Goal: Task Accomplishment & Management: Use online tool/utility

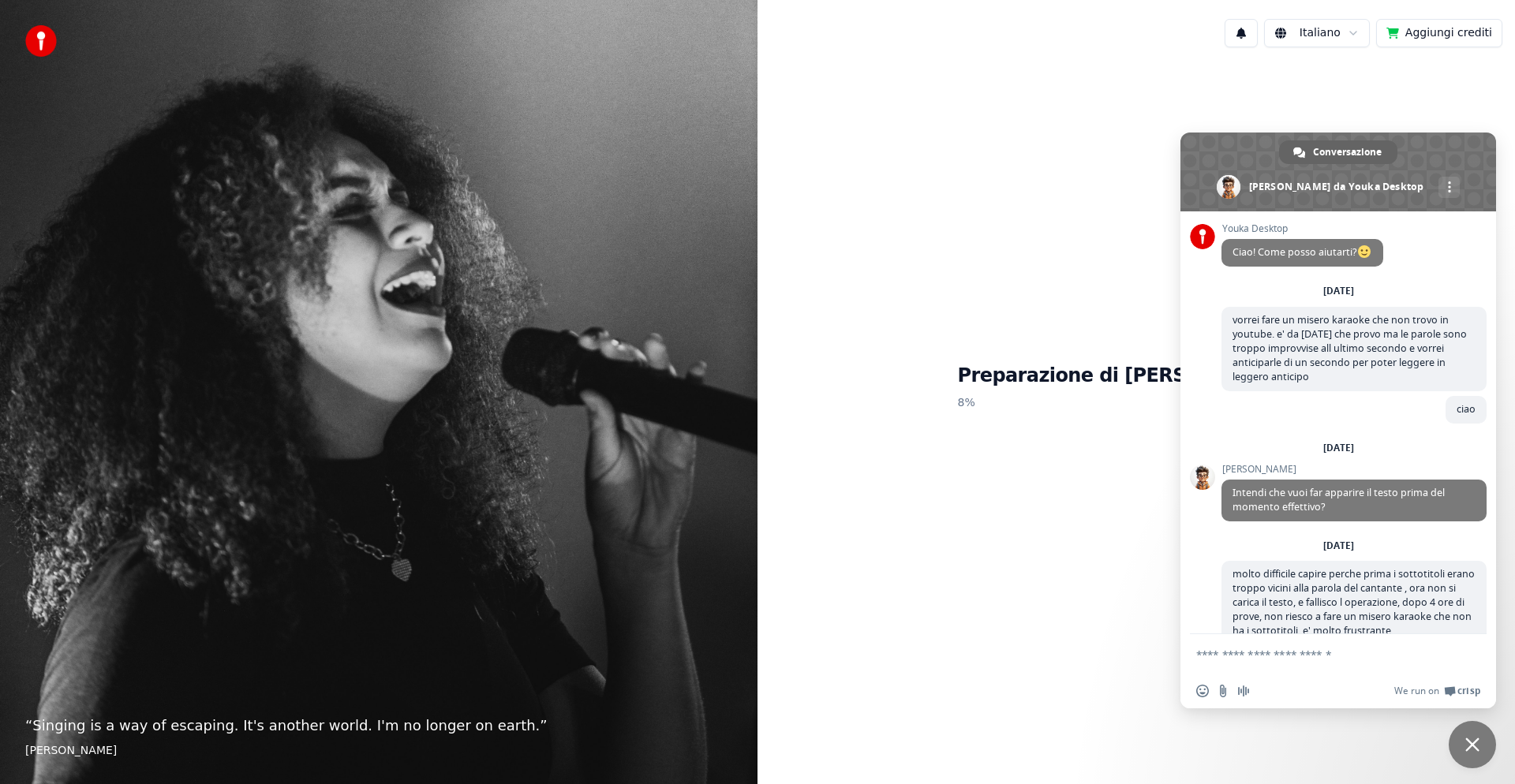
scroll to position [207, 0]
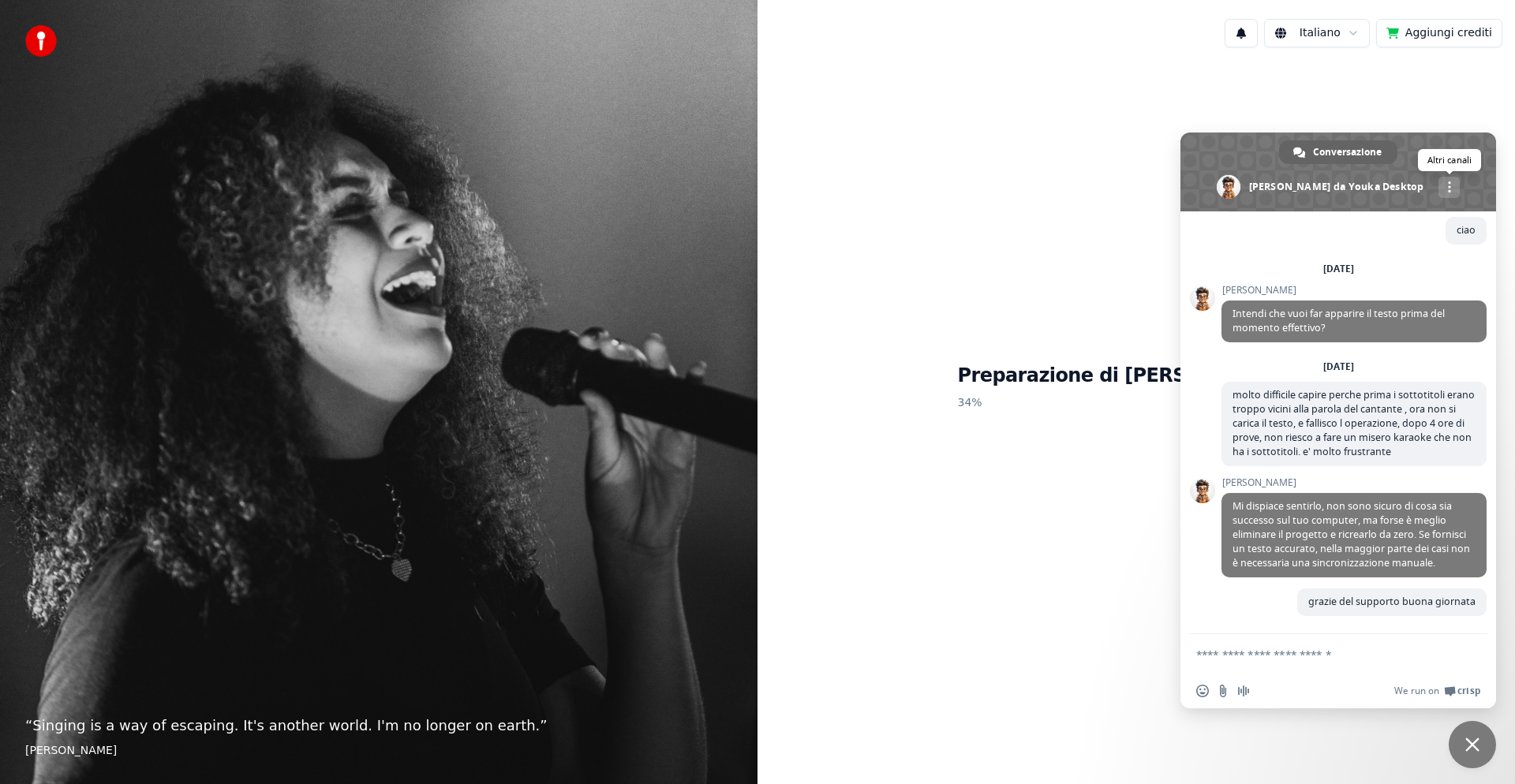
click at [1439, 185] on div "Altri canali" at bounding box center [1450, 187] width 21 height 21
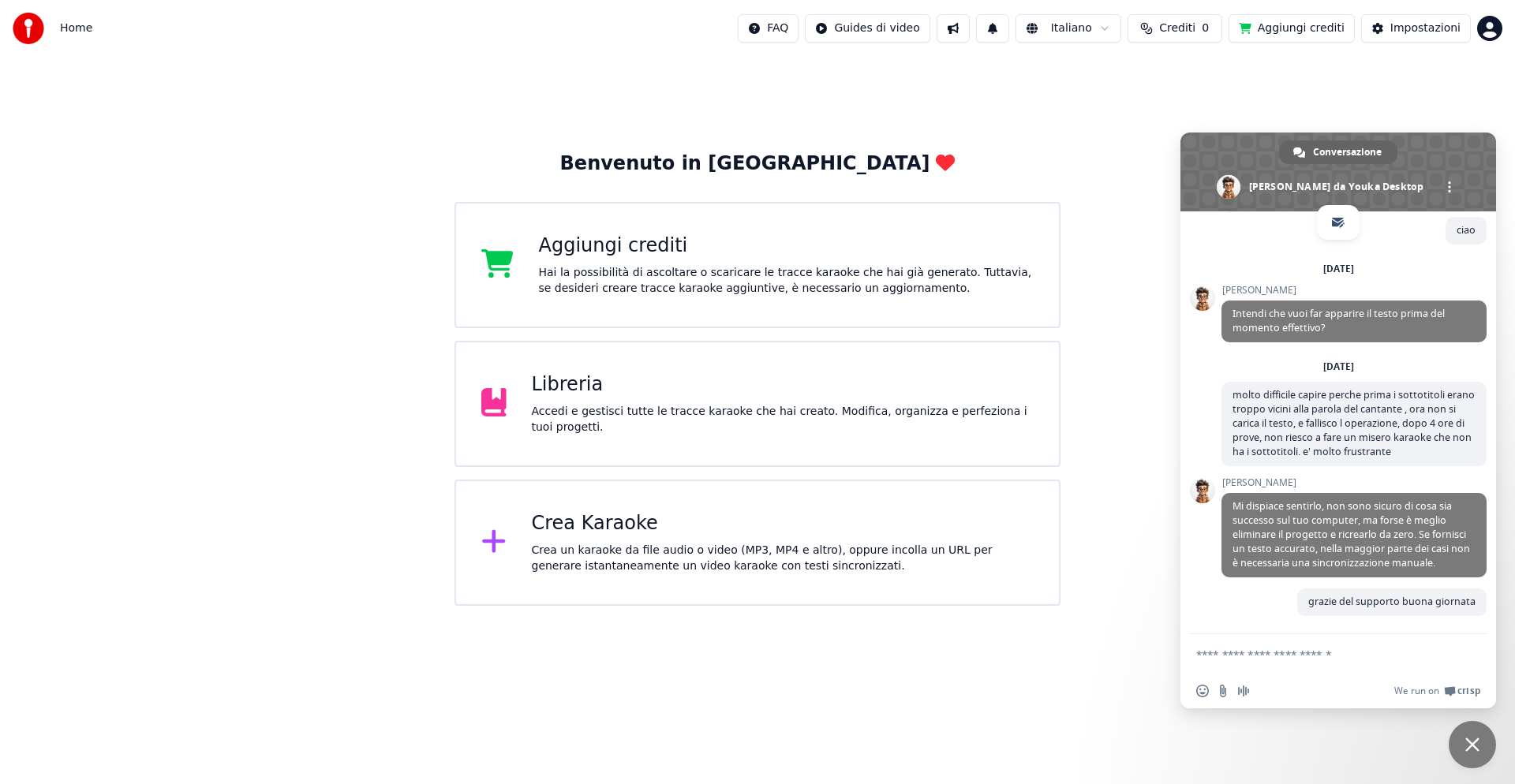
click at [613, 532] on div "Crea Karaoke" at bounding box center [783, 523] width 503 height 25
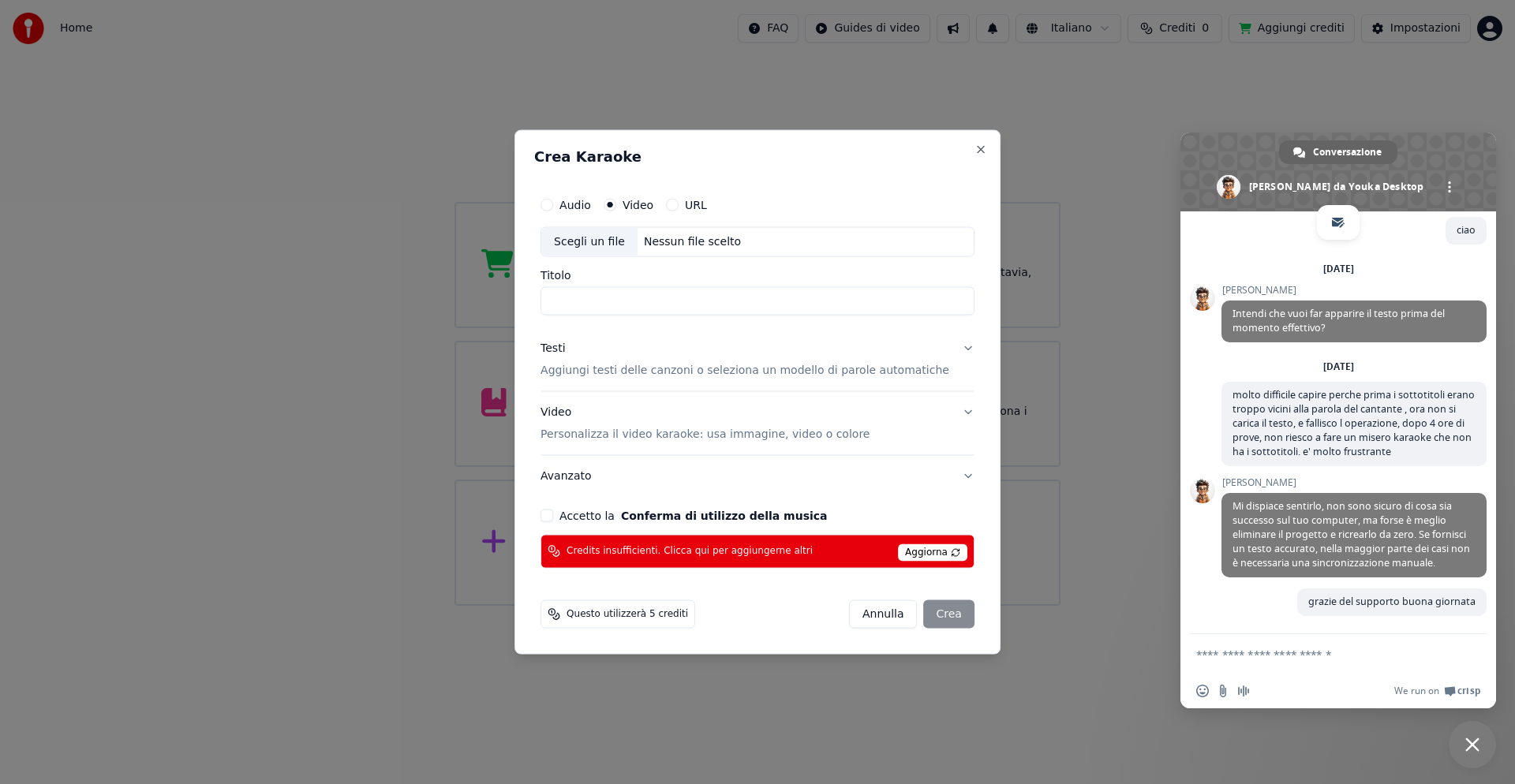
click at [679, 204] on button "URL" at bounding box center [672, 204] width 12 height 12
click at [943, 241] on button "button" at bounding box center [959, 240] width 32 height 29
click at [943, 240] on button "button" at bounding box center [959, 240] width 32 height 29
click at [786, 249] on input "text" at bounding box center [758, 242] width 434 height 32
click at [936, 611] on div "[PERSON_NAME]" at bounding box center [912, 614] width 126 height 29
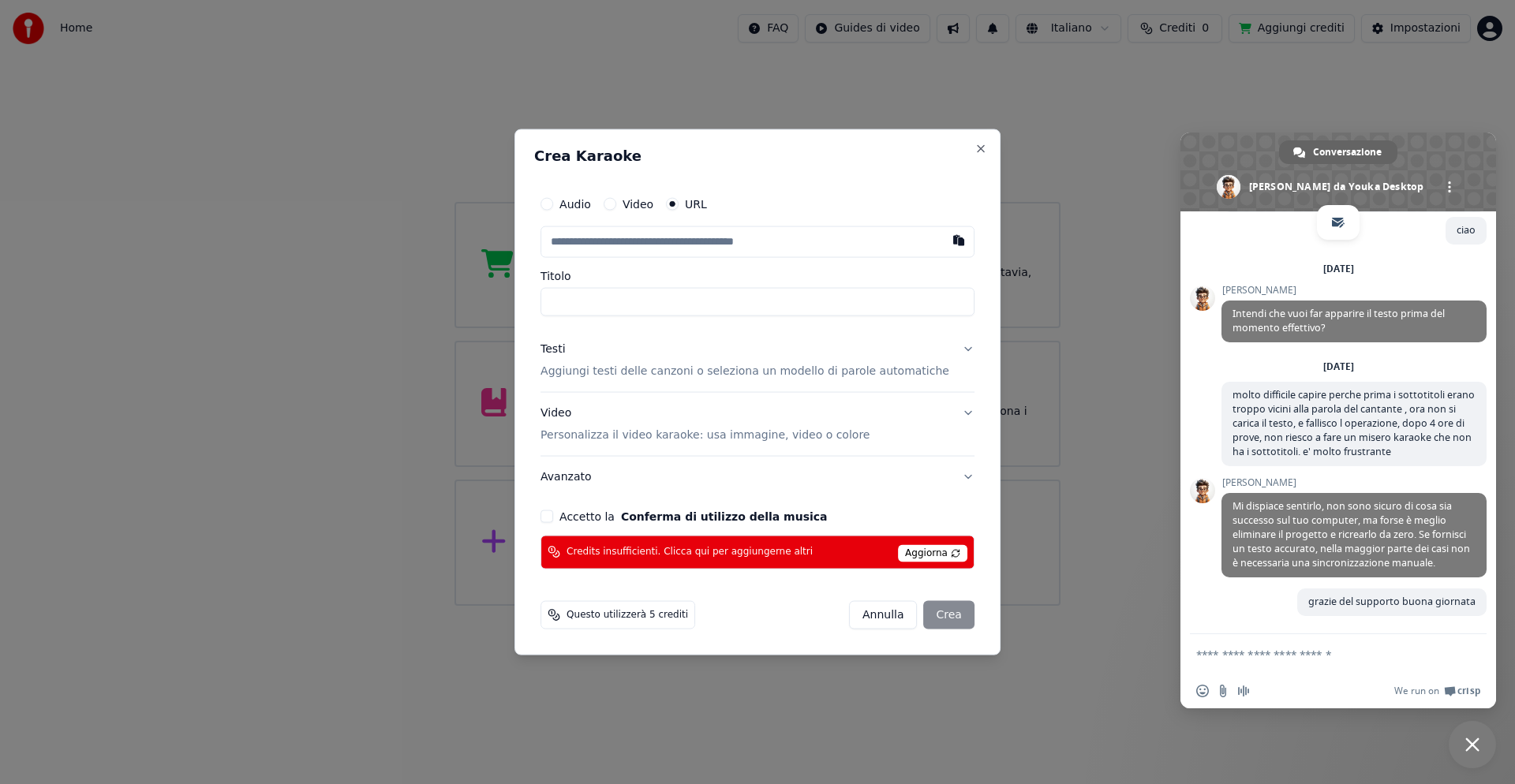
click at [616, 206] on button "Video" at bounding box center [610, 203] width 12 height 12
click at [923, 613] on div "[PERSON_NAME]" at bounding box center [912, 613] width 126 height 29
click at [596, 243] on div "Scegli un file" at bounding box center [590, 242] width 96 height 29
type input "**********"
click at [553, 514] on button "Accetto la Conferma di utilizzo della musica" at bounding box center [547, 514] width 12 height 12
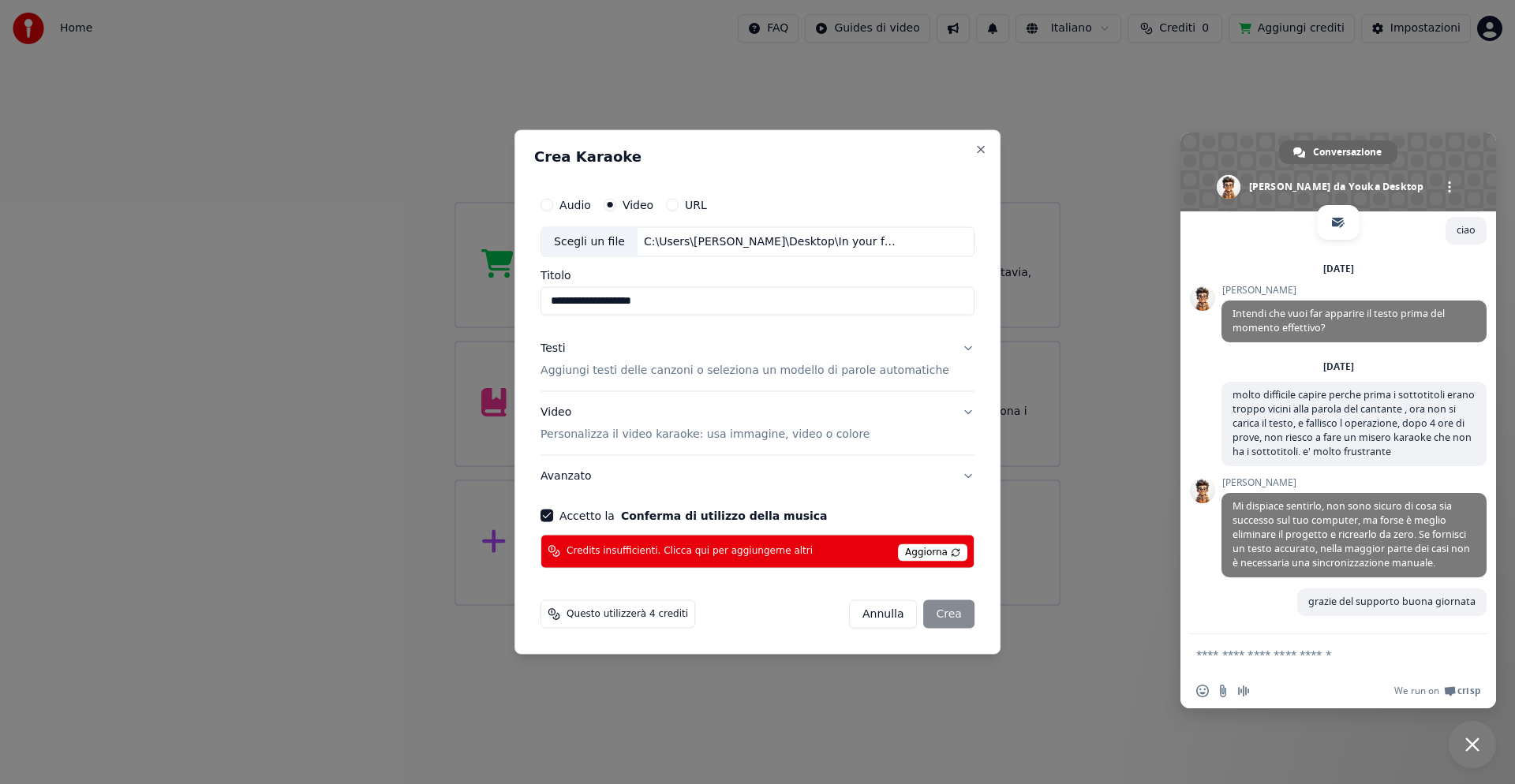
click at [707, 437] on p "Personalizza il video karaoke: usa immagine, video o colore" at bounding box center [705, 434] width 329 height 16
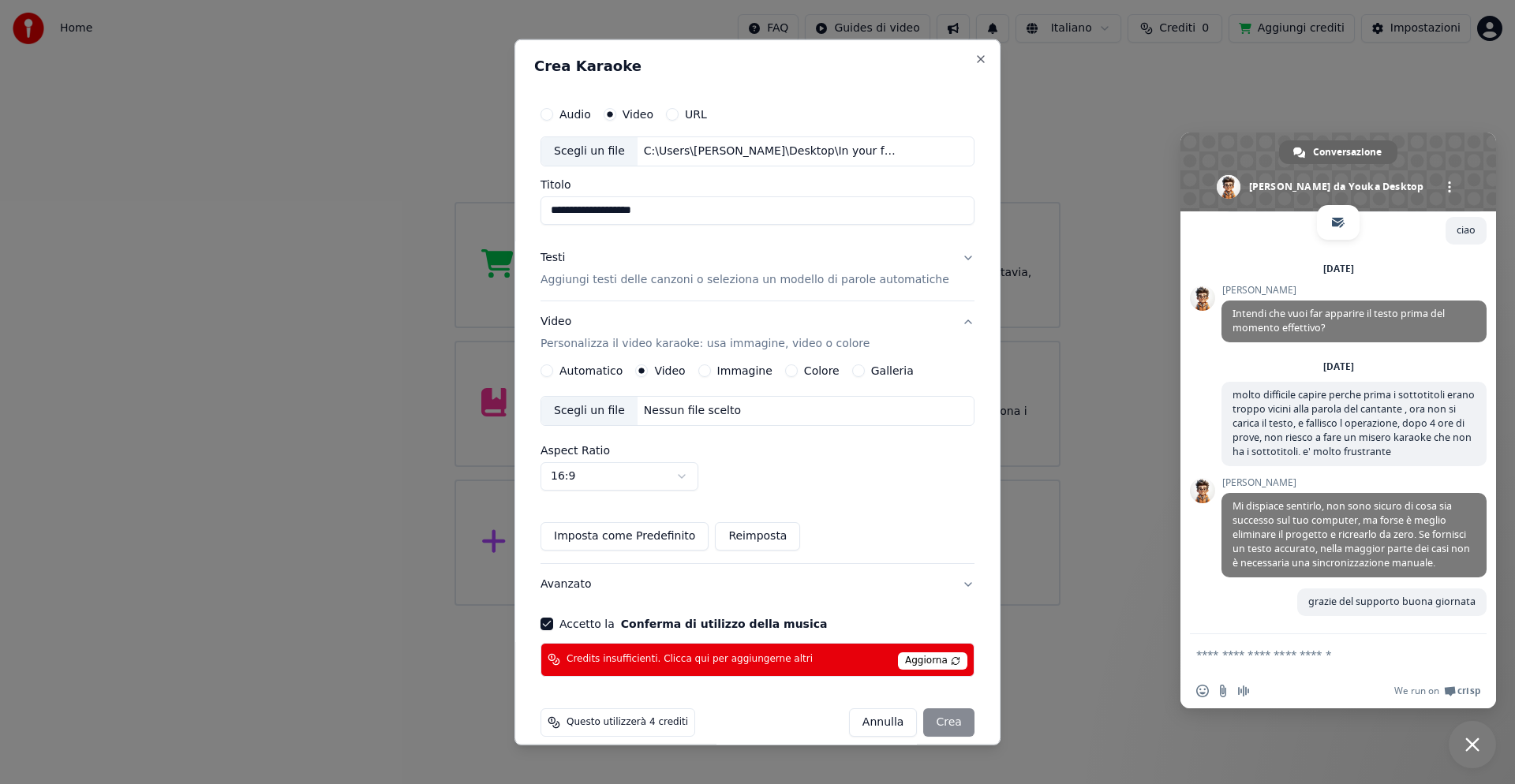
click at [903, 659] on span "Aggiorna" at bounding box center [932, 661] width 69 height 17
click at [916, 727] on div "[PERSON_NAME]" at bounding box center [912, 722] width 126 height 29
click at [668, 535] on button "Imposta come Predefinito" at bounding box center [625, 536] width 168 height 29
click at [941, 581] on button "Avanzato" at bounding box center [758, 585] width 434 height 41
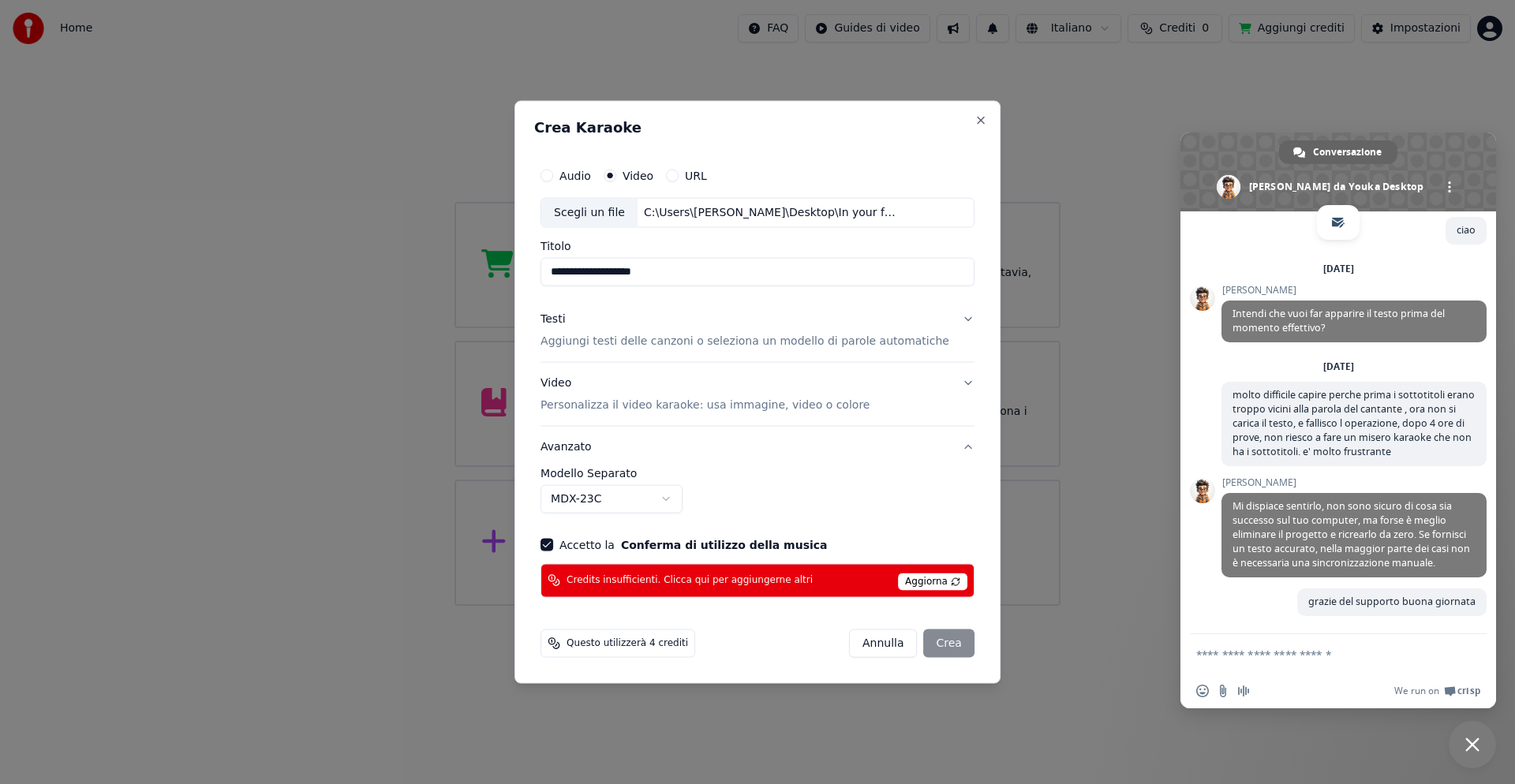
click at [682, 497] on button "MDX-23C" at bounding box center [612, 498] width 142 height 29
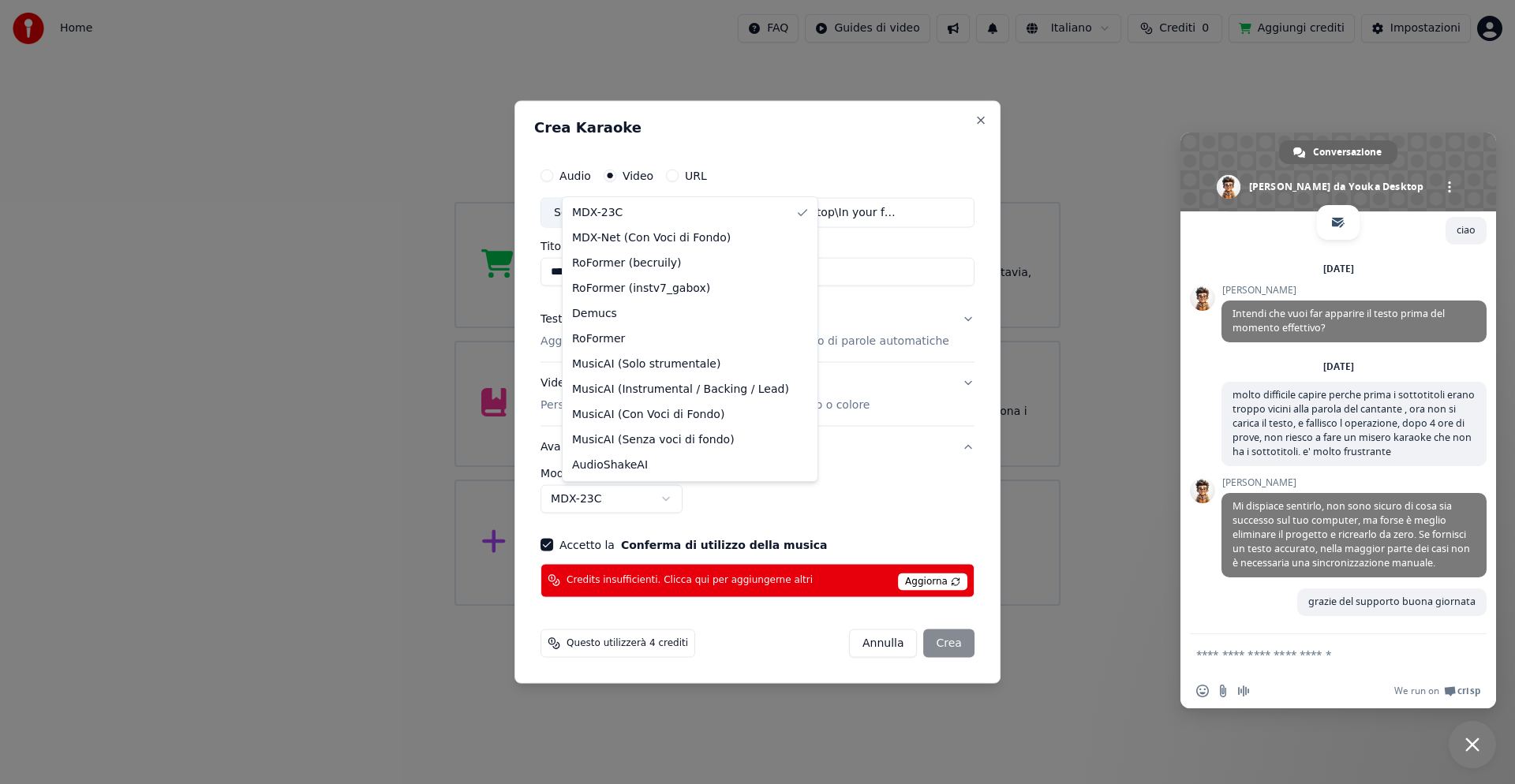
select select "**********"
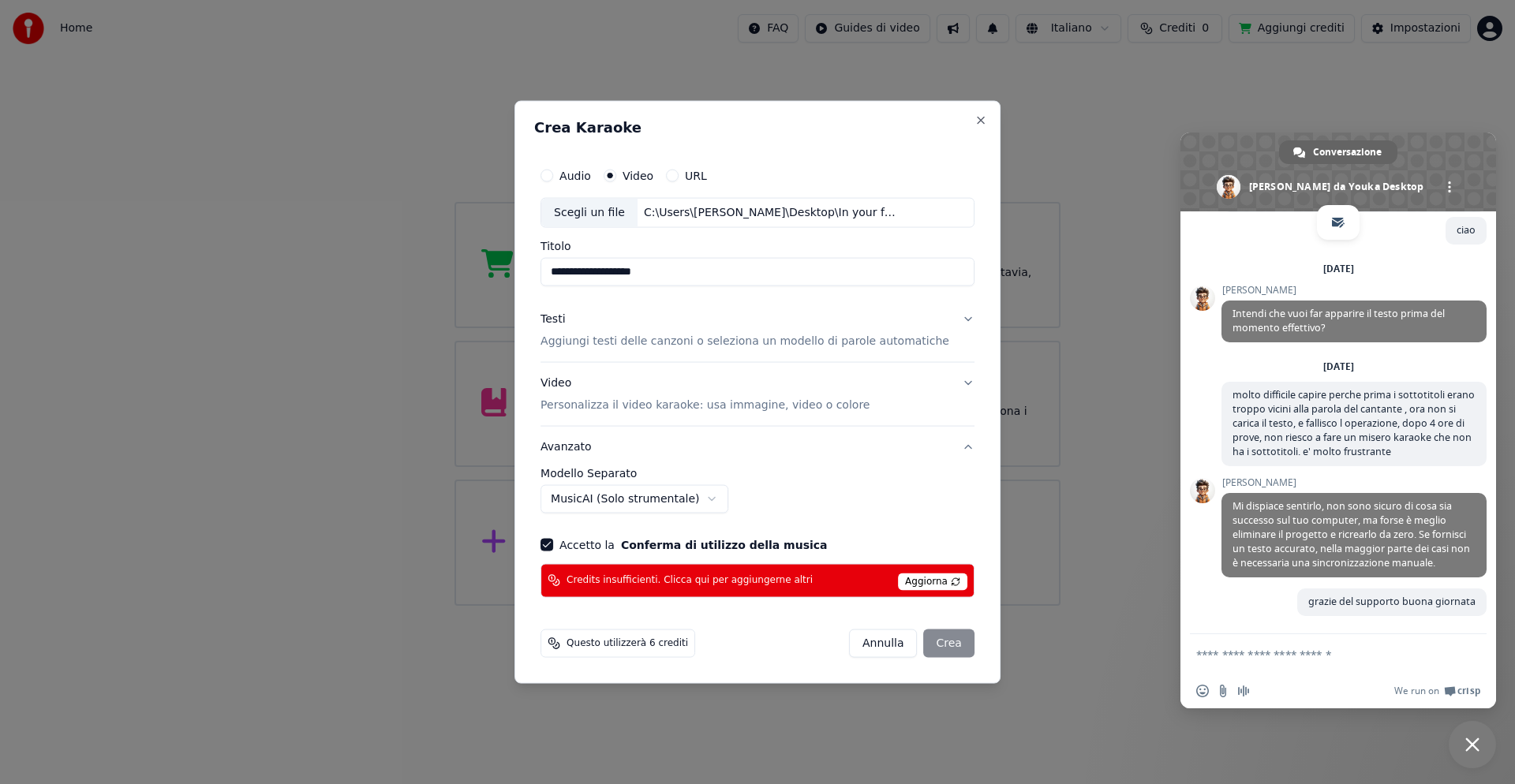
click at [920, 637] on div "[PERSON_NAME]" at bounding box center [912, 643] width 126 height 29
click at [900, 565] on div "Credits insufficienti. Clicca qui per aggiungerne altri Aggiorna" at bounding box center [758, 581] width 434 height 34
click at [905, 577] on span "Aggiorna" at bounding box center [932, 581] width 69 height 17
click at [929, 644] on div "[PERSON_NAME]" at bounding box center [912, 643] width 126 height 29
click at [639, 639] on span "Questo utilizzerà 6 crediti" at bounding box center [627, 642] width 122 height 12
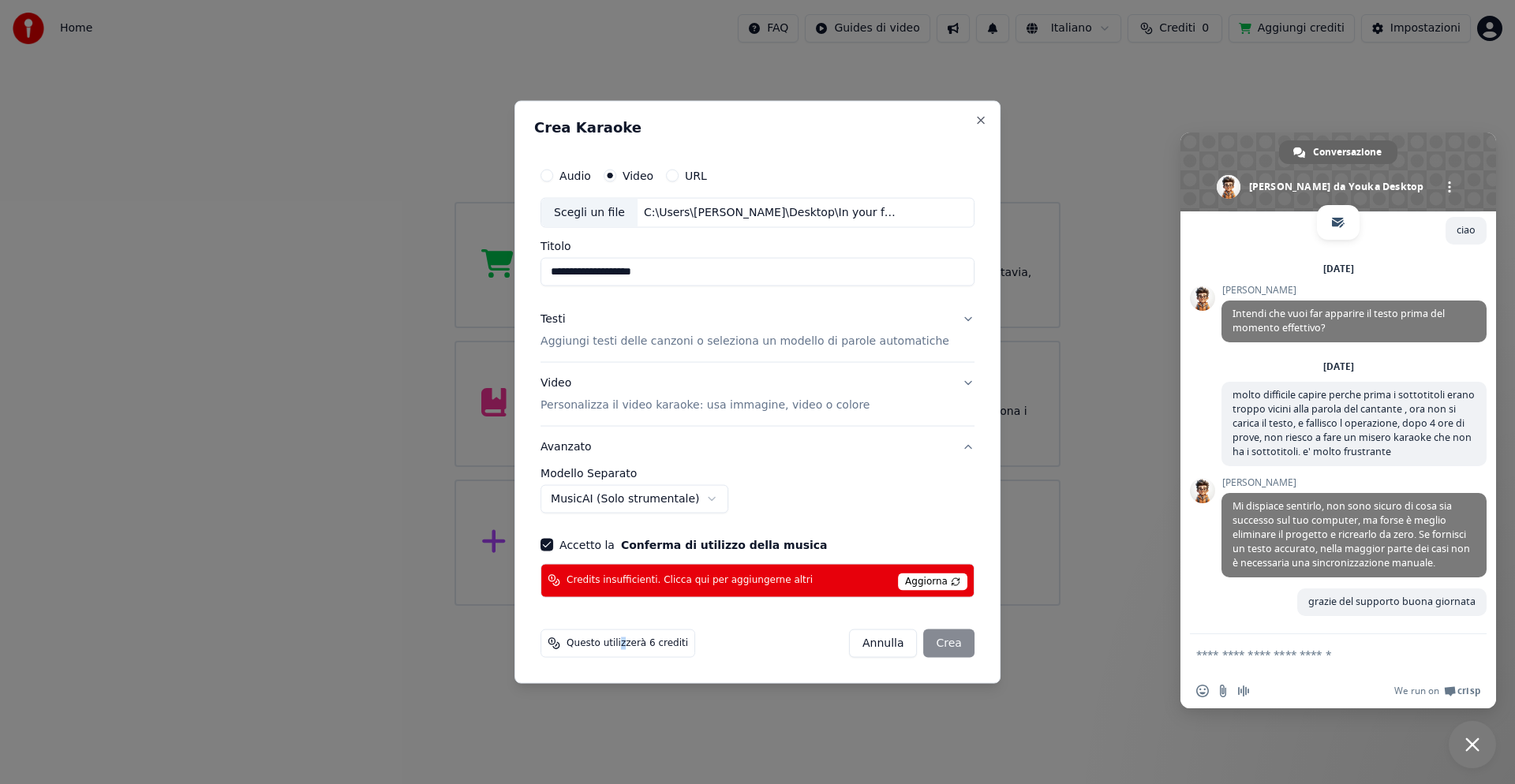
click at [613, 174] on circle "button" at bounding box center [610, 176] width 6 height 6
click at [652, 341] on p "Aggiungi testi delle canzoni o seleziona un modello di parole automatiche" at bounding box center [745, 341] width 409 height 16
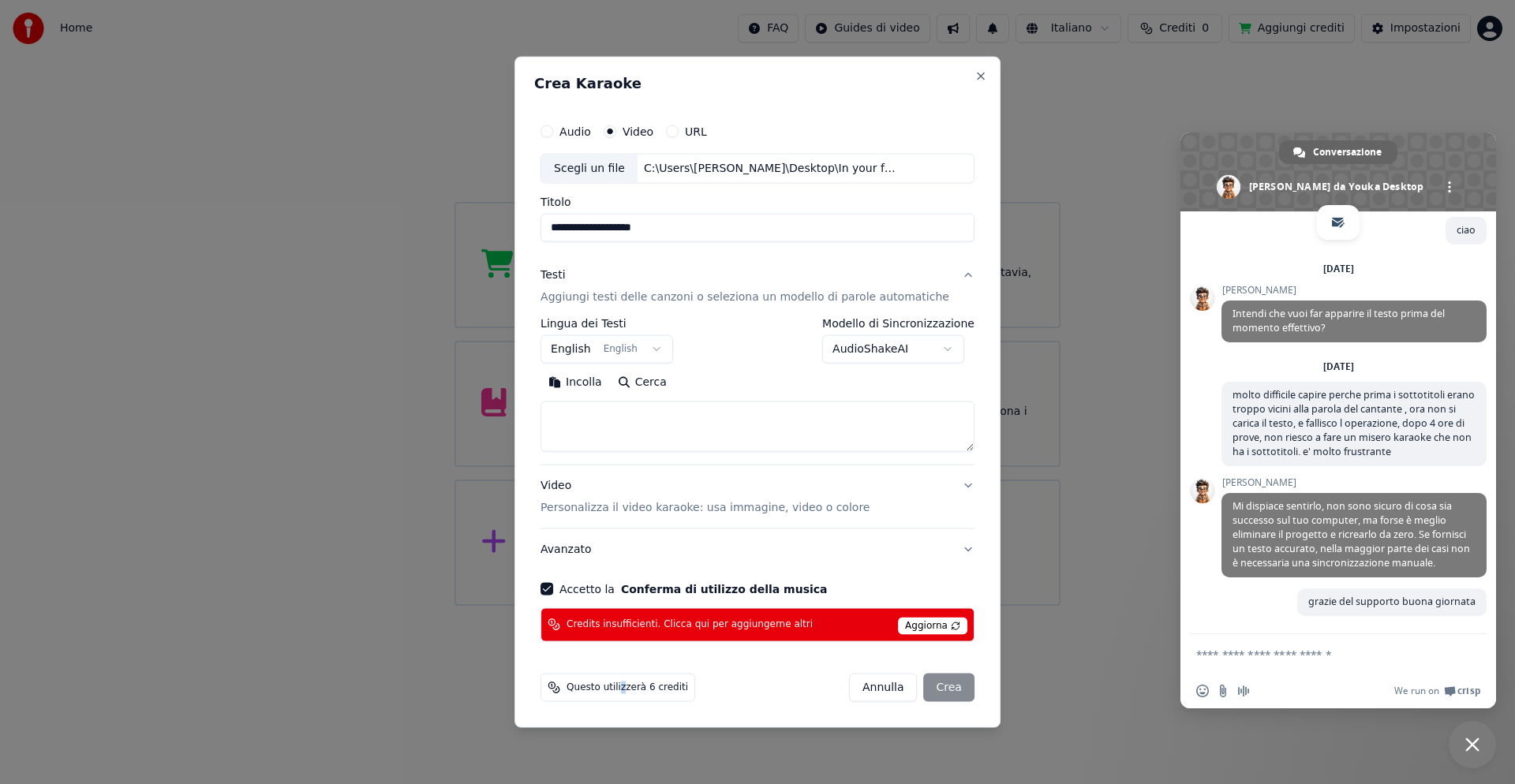
click at [610, 383] on button "Incolla" at bounding box center [575, 382] width 69 height 25
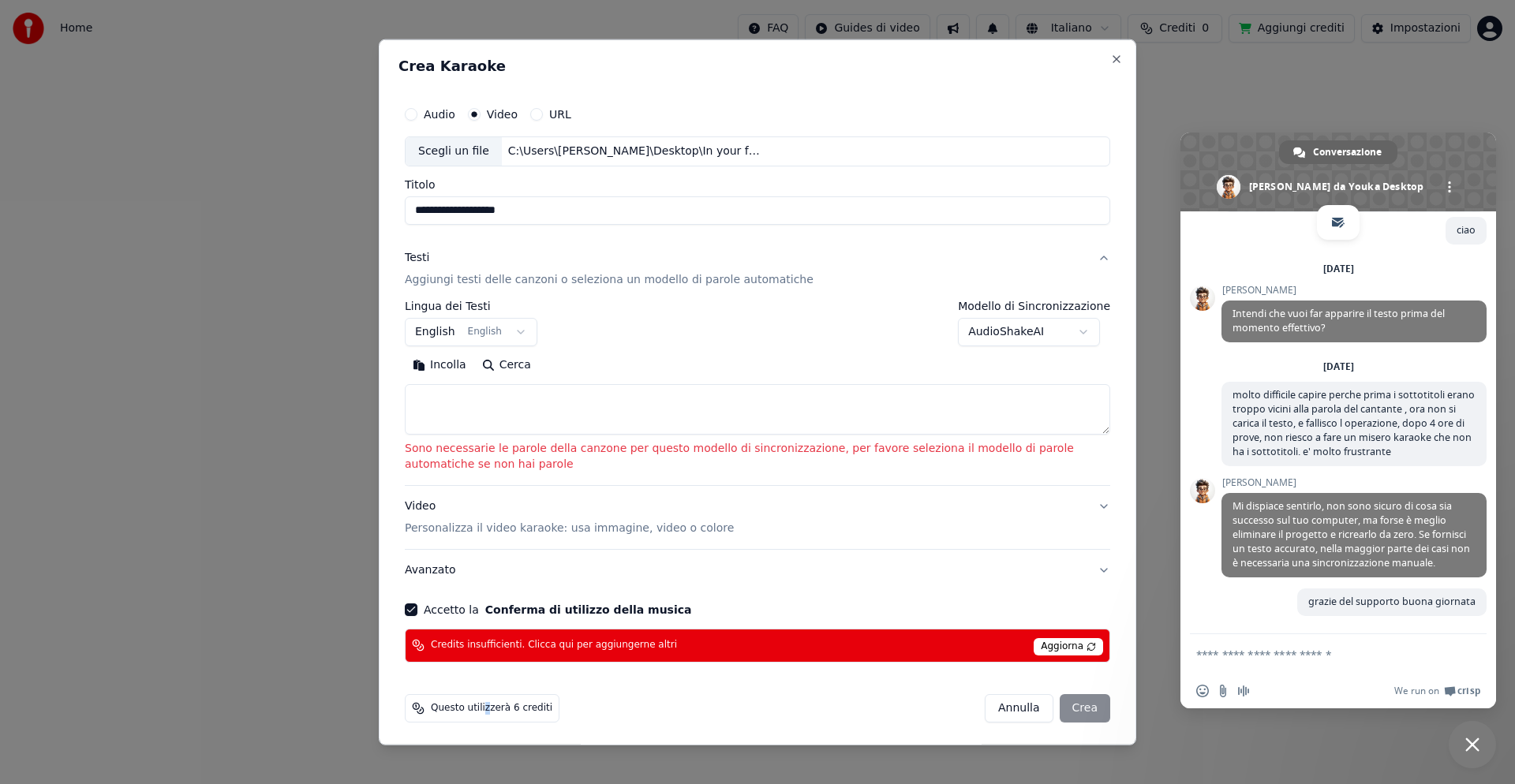
click at [1079, 332] on body "Home FAQ Guides di video Italiano Crediti 0 Aggiungi crediti Impostazioni Benve…" at bounding box center [758, 303] width 1515 height 606
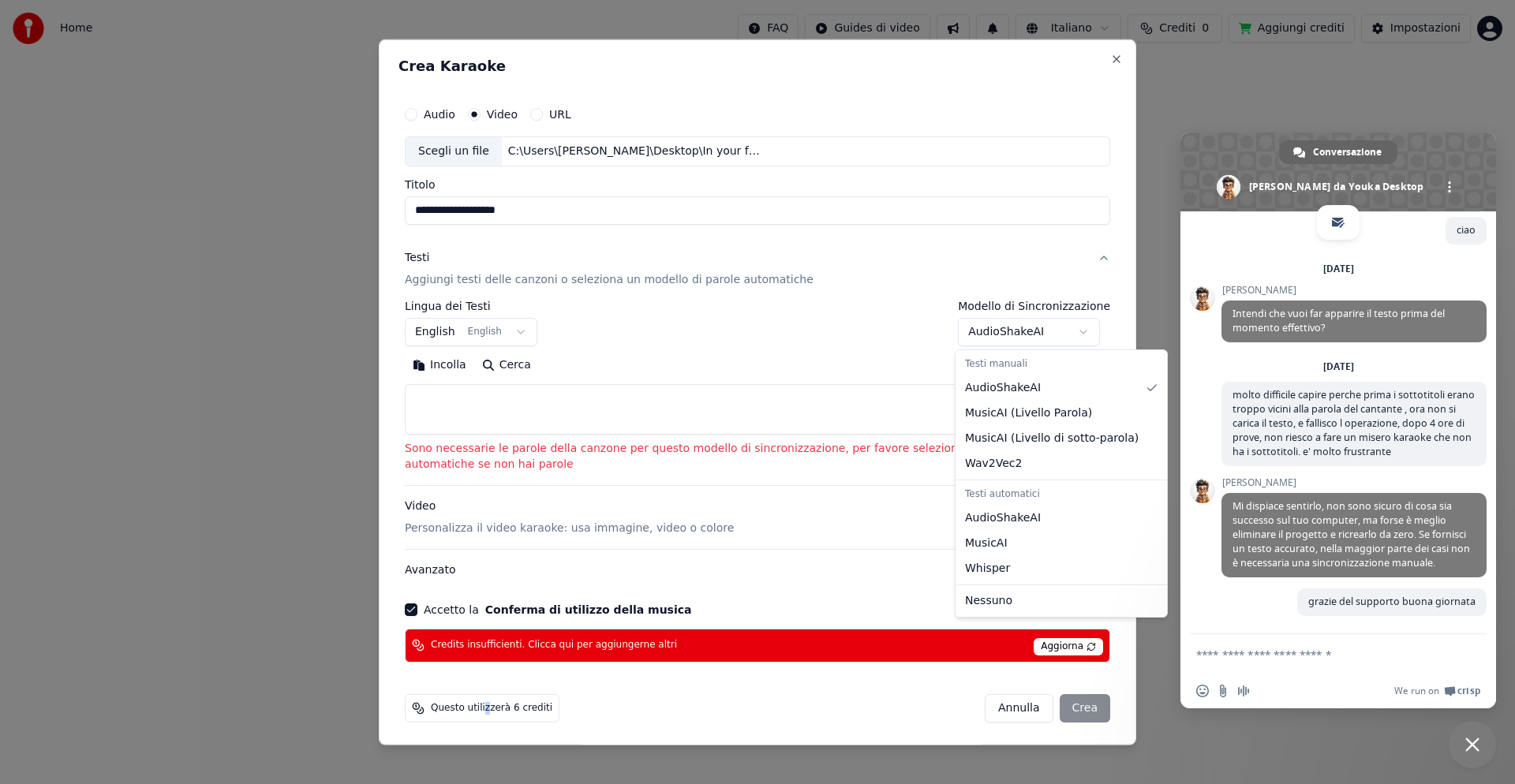
select select "**********"
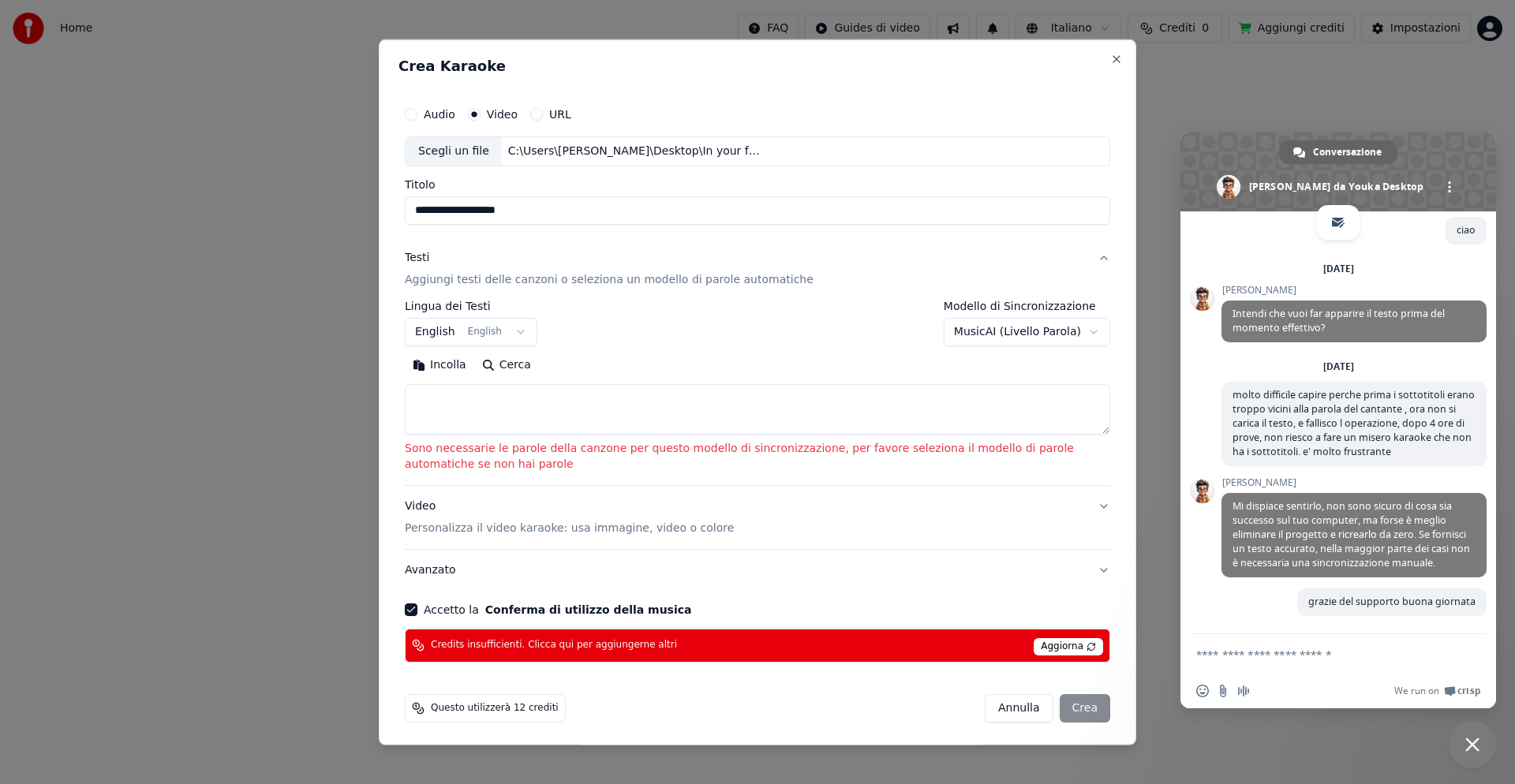
click at [1065, 709] on div "[PERSON_NAME]" at bounding box center [1048, 708] width 126 height 29
click at [441, 368] on button "Incolla" at bounding box center [439, 365] width 69 height 25
click at [509, 368] on button "Cerca" at bounding box center [506, 365] width 65 height 25
click at [1077, 333] on body "Home FAQ Guides di video Italiano Crediti 0 Aggiungi crediti Impostazioni Benve…" at bounding box center [758, 303] width 1515 height 606
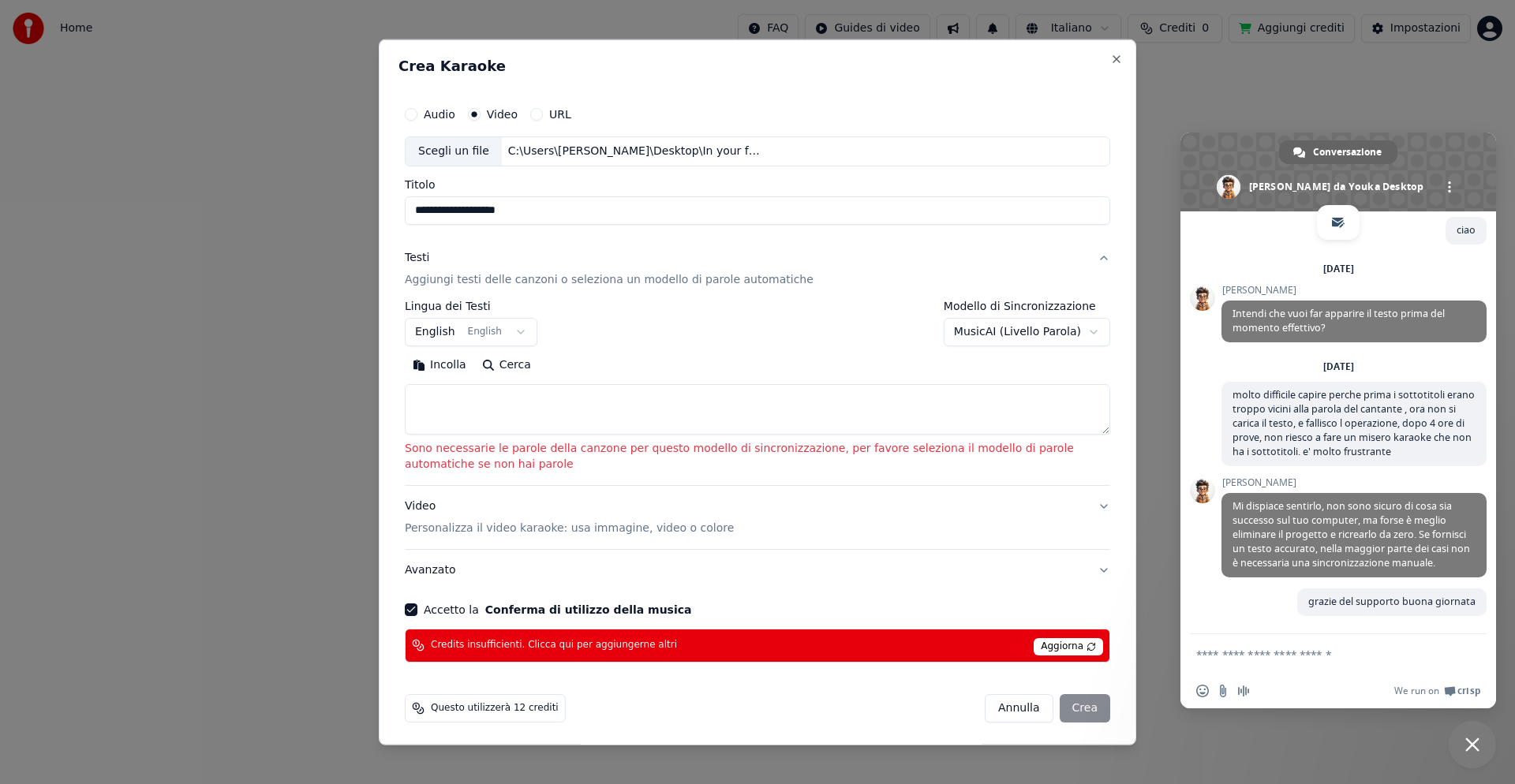
click at [439, 369] on button "Incolla" at bounding box center [439, 365] width 69 height 25
click at [516, 365] on button "Cerca" at bounding box center [506, 365] width 65 height 25
click at [1093, 508] on button "Video Personalizza il video karaoke: usa immagine, video o colore" at bounding box center [757, 517] width 705 height 63
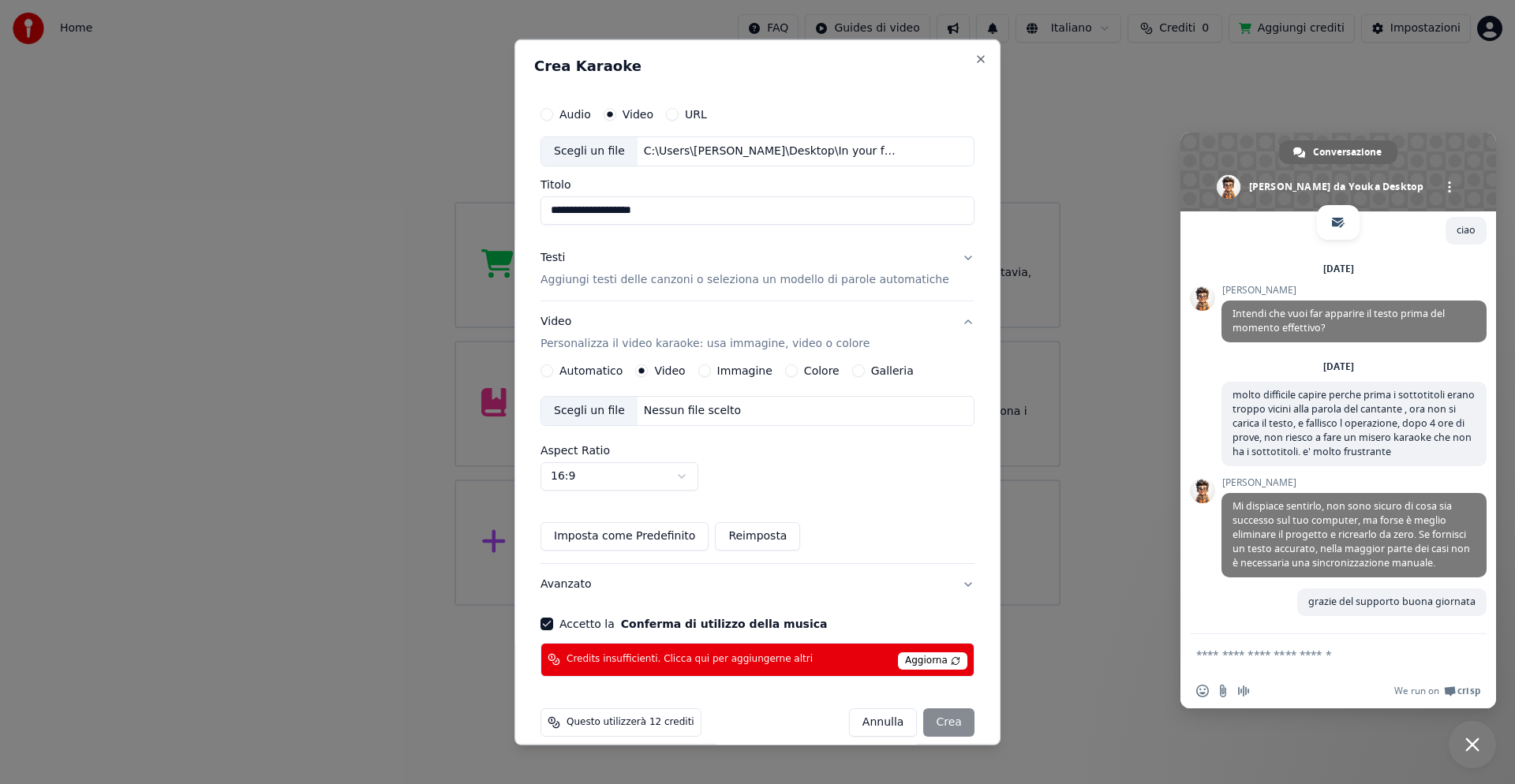
click at [553, 369] on button "Automatico" at bounding box center [547, 370] width 12 height 12
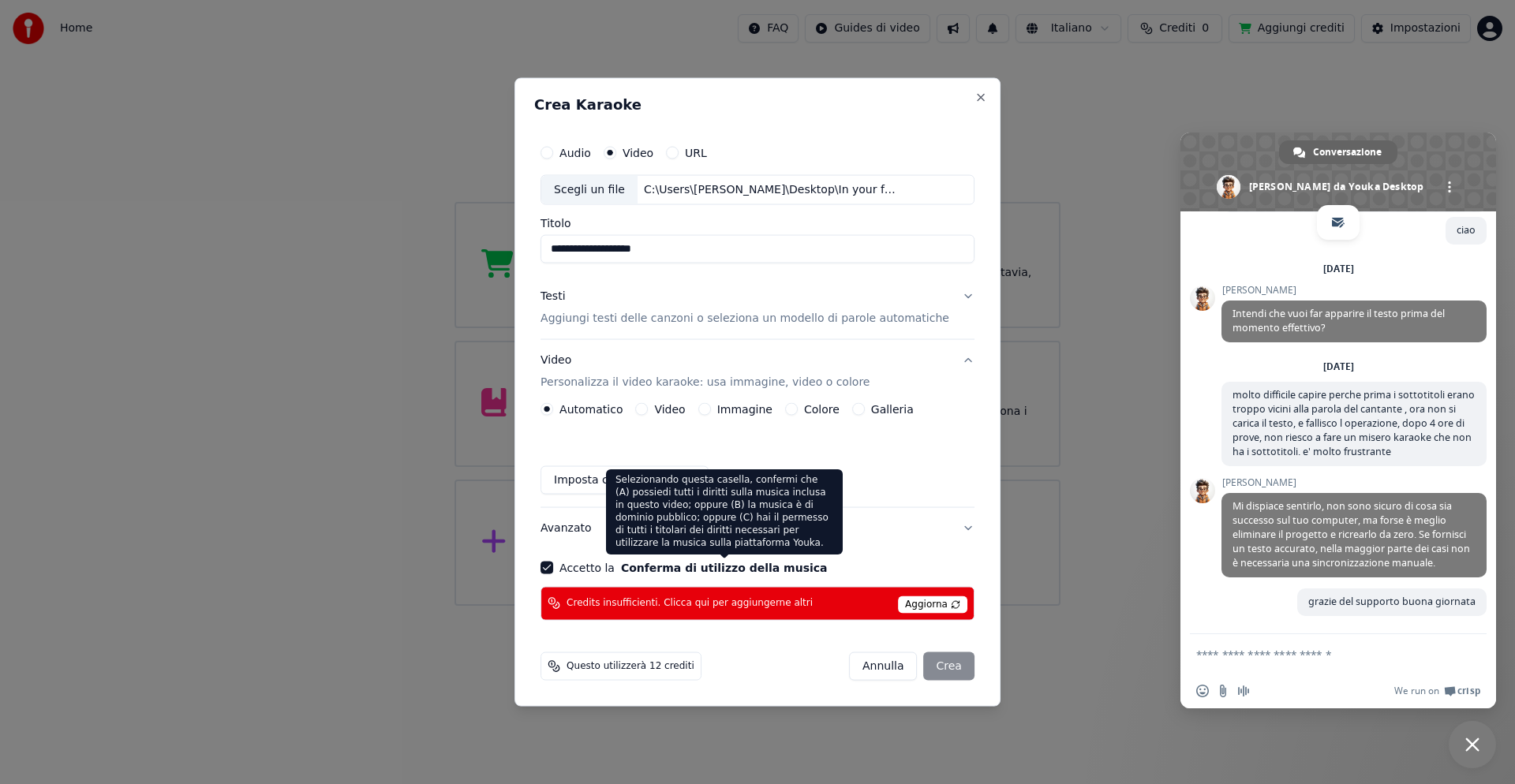
click at [760, 498] on div "Selezionando questa casella, confermi che (A) possiedi tutti i diritti sulla mu…" at bounding box center [725, 512] width 237 height 85
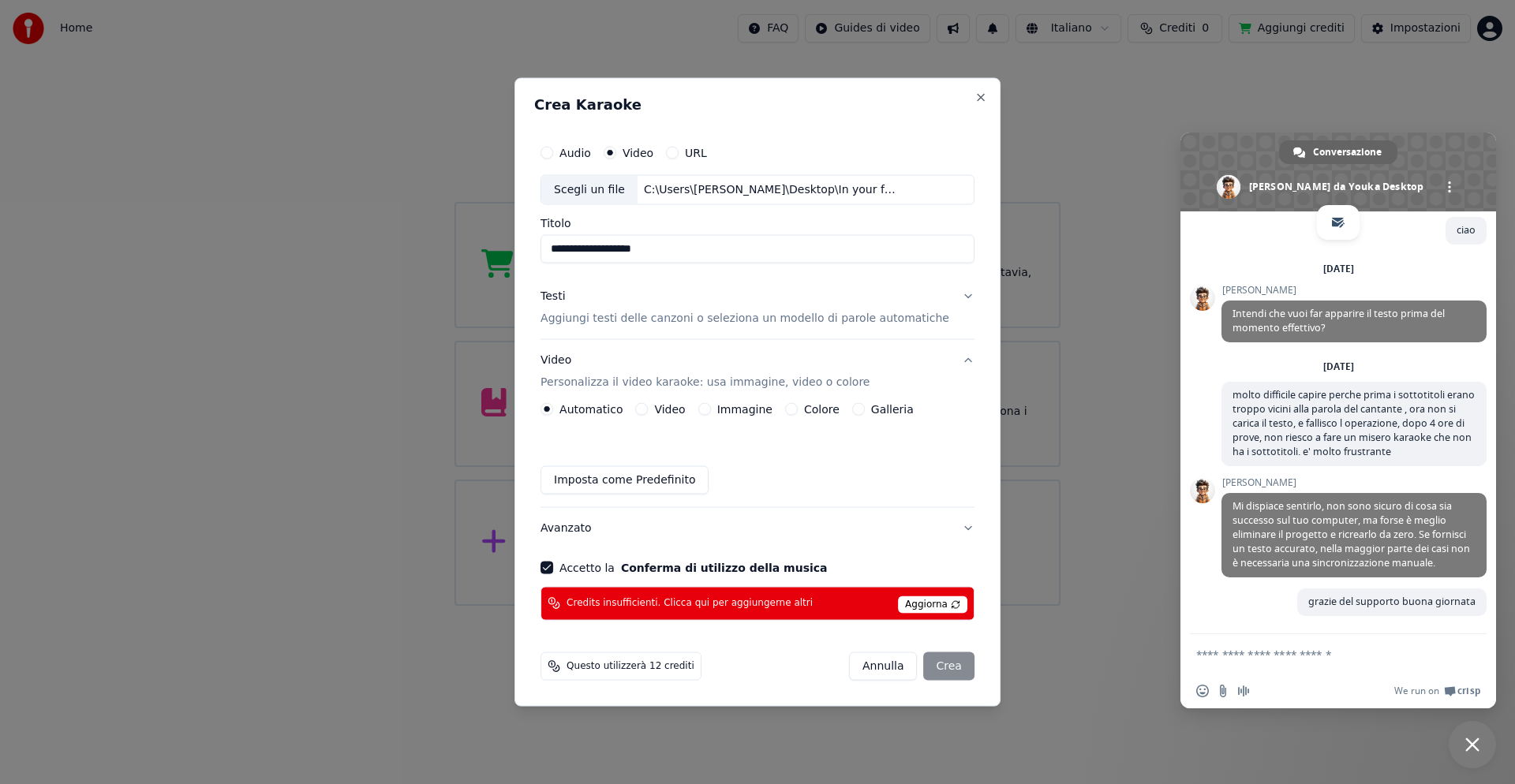
click at [677, 665] on span "Questo utilizzerà 12 crediti" at bounding box center [630, 665] width 127 height 12
click at [616, 406] on label "Automatico" at bounding box center [591, 409] width 63 height 11
click at [553, 406] on button "Automatico" at bounding box center [547, 408] width 12 height 12
click at [616, 406] on label "Automatico" at bounding box center [591, 409] width 63 height 11
click at [553, 406] on button "Automatico" at bounding box center [547, 408] width 12 height 12
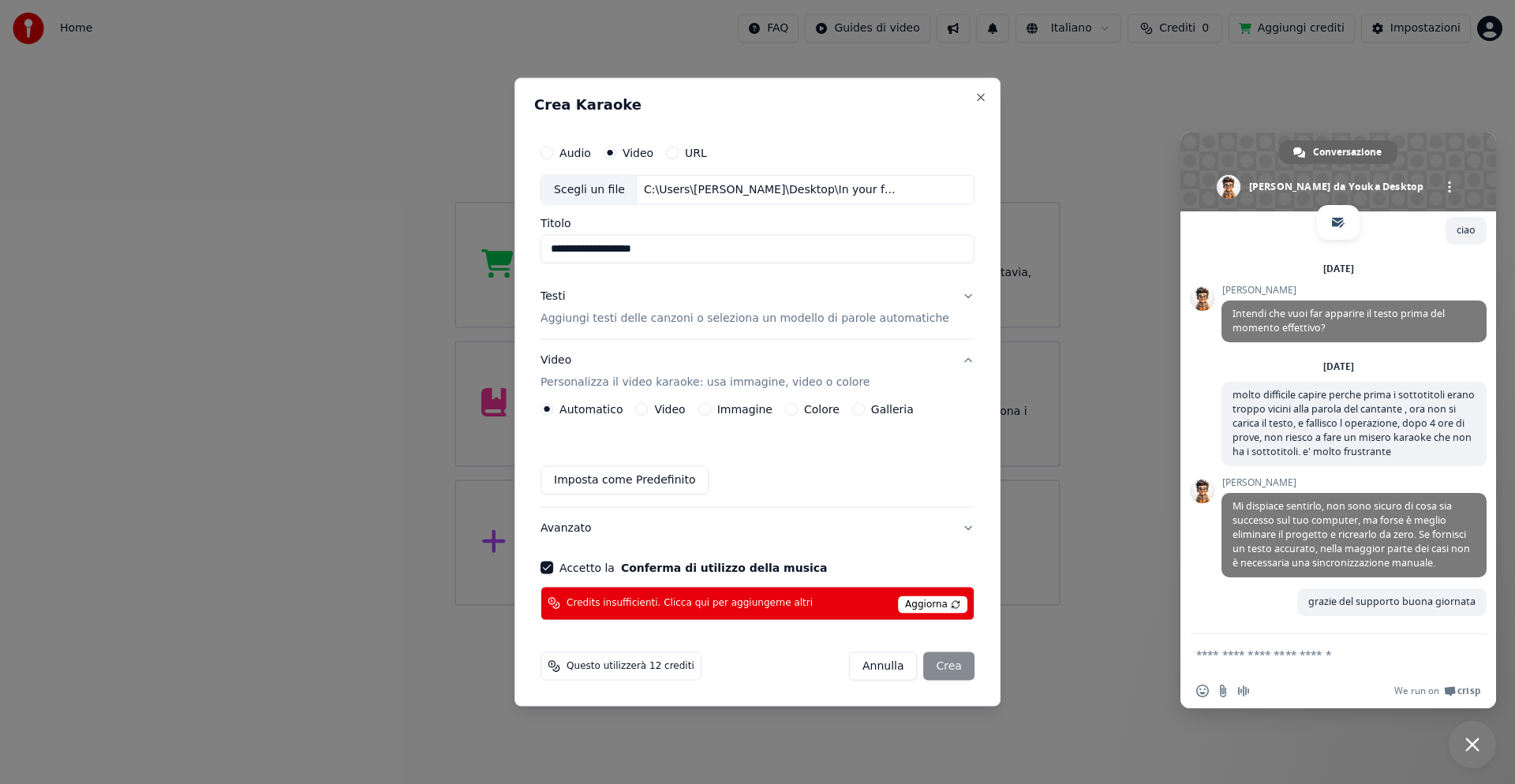
click at [932, 667] on div "[PERSON_NAME]" at bounding box center [912, 666] width 126 height 29
click at [915, 662] on div "[PERSON_NAME]" at bounding box center [912, 666] width 126 height 29
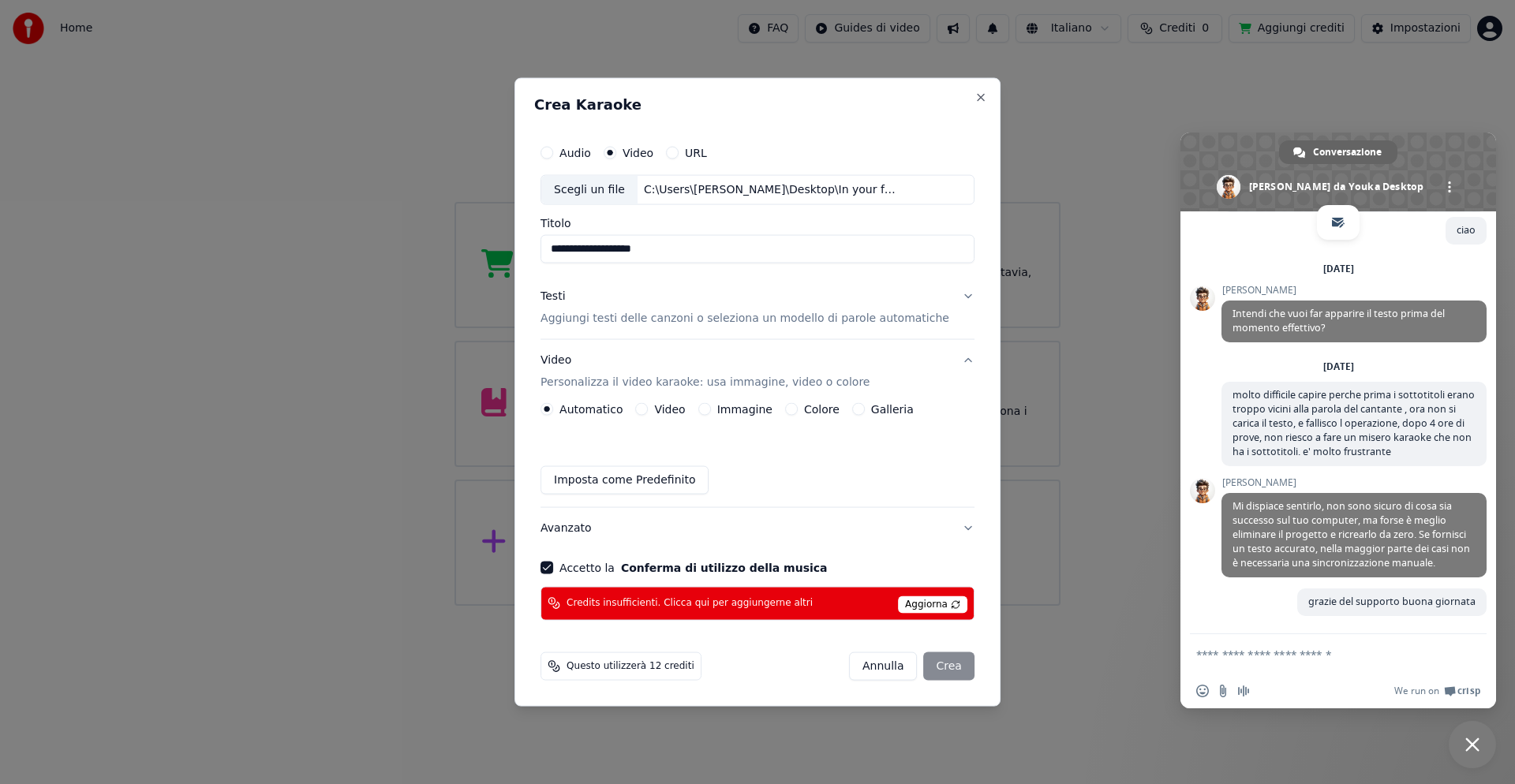
click at [923, 606] on span "Aggiorna" at bounding box center [932, 604] width 69 height 17
click at [921, 663] on div "[PERSON_NAME]" at bounding box center [912, 666] width 126 height 29
click at [648, 412] on button "Video" at bounding box center [641, 408] width 12 height 12
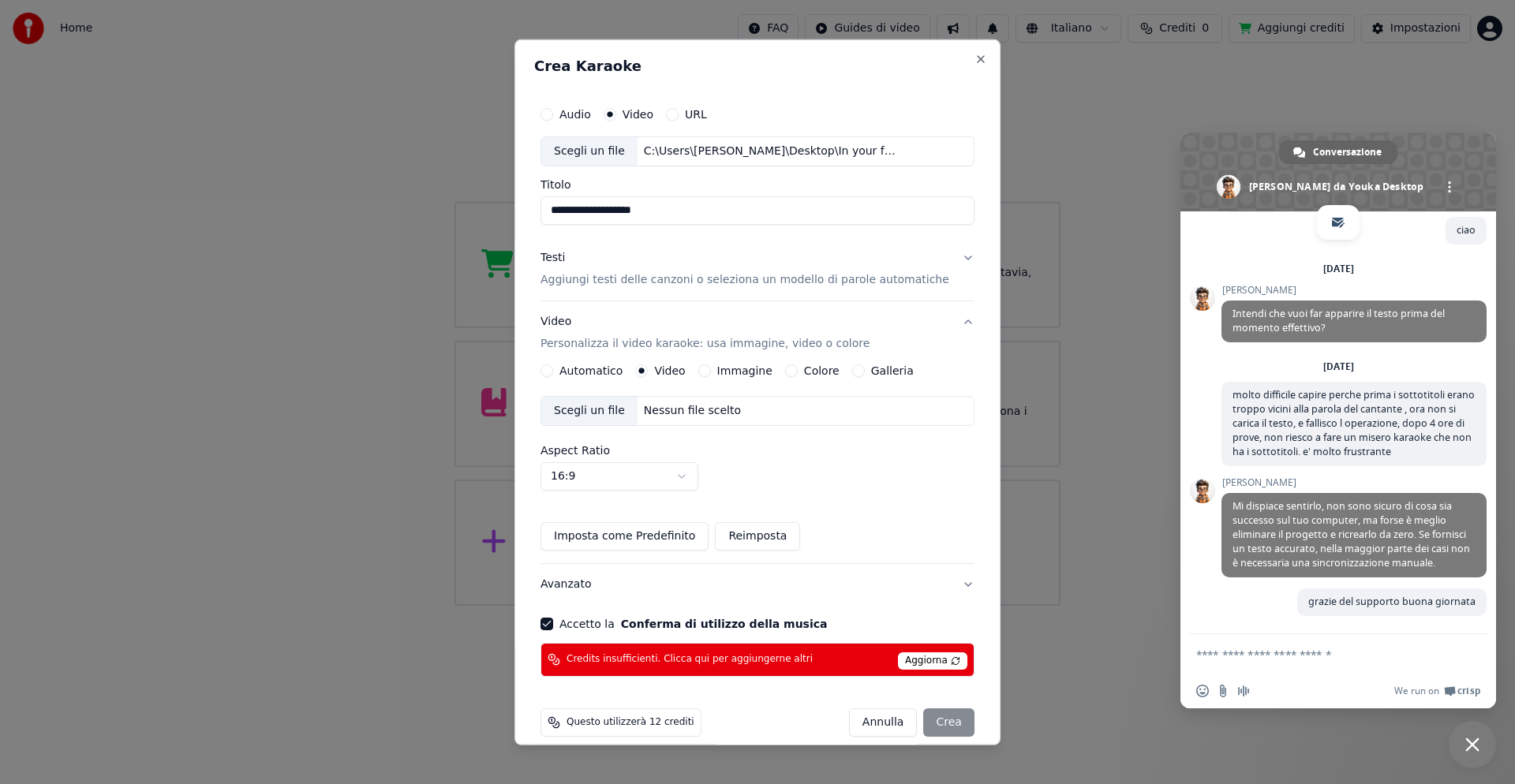
click at [914, 657] on span "Aggiorna" at bounding box center [932, 661] width 69 height 17
click at [912, 721] on div "[PERSON_NAME]" at bounding box center [912, 722] width 126 height 29
click at [911, 723] on div "[PERSON_NAME]" at bounding box center [912, 722] width 126 height 29
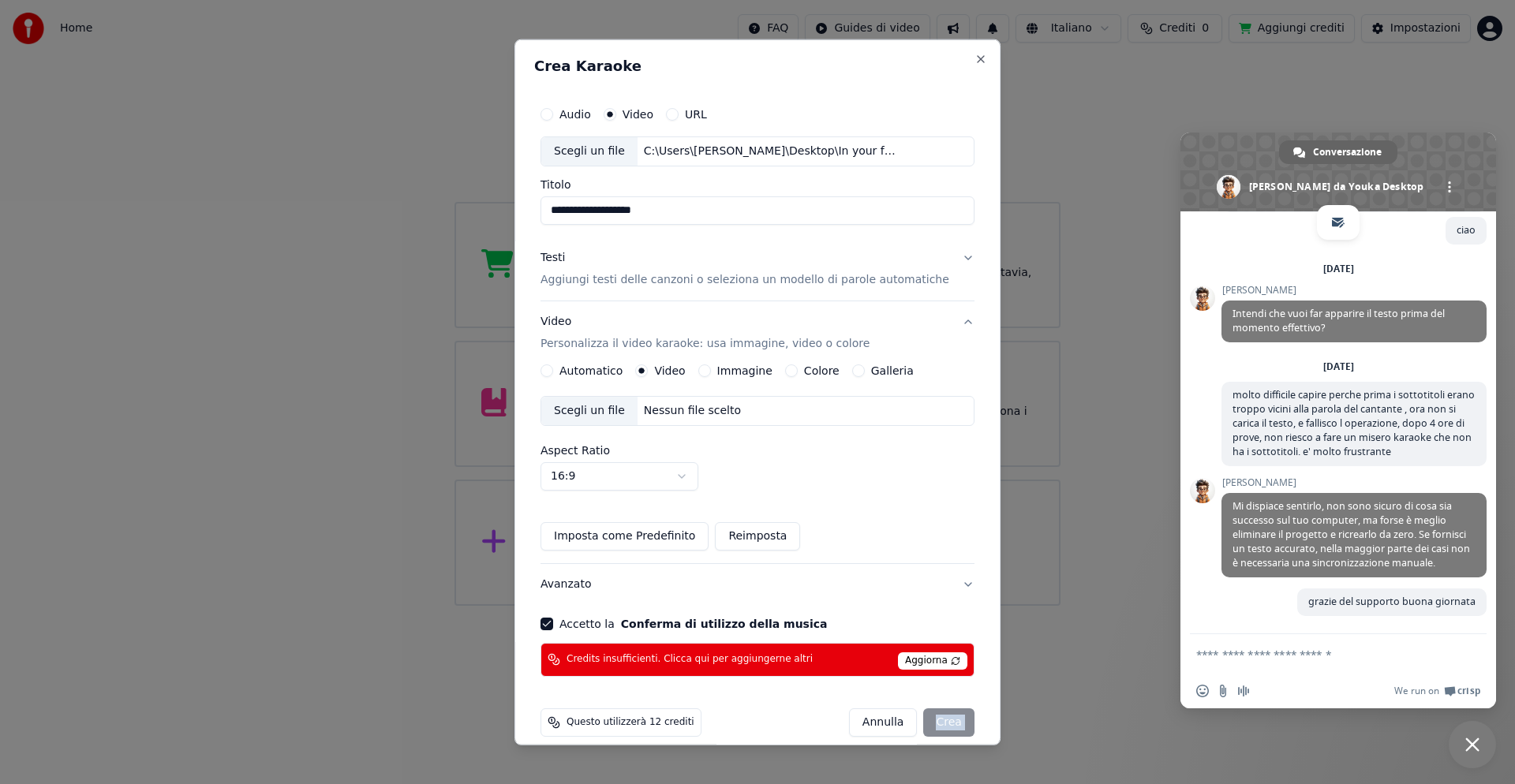
click at [911, 723] on div "[PERSON_NAME]" at bounding box center [912, 722] width 126 height 29
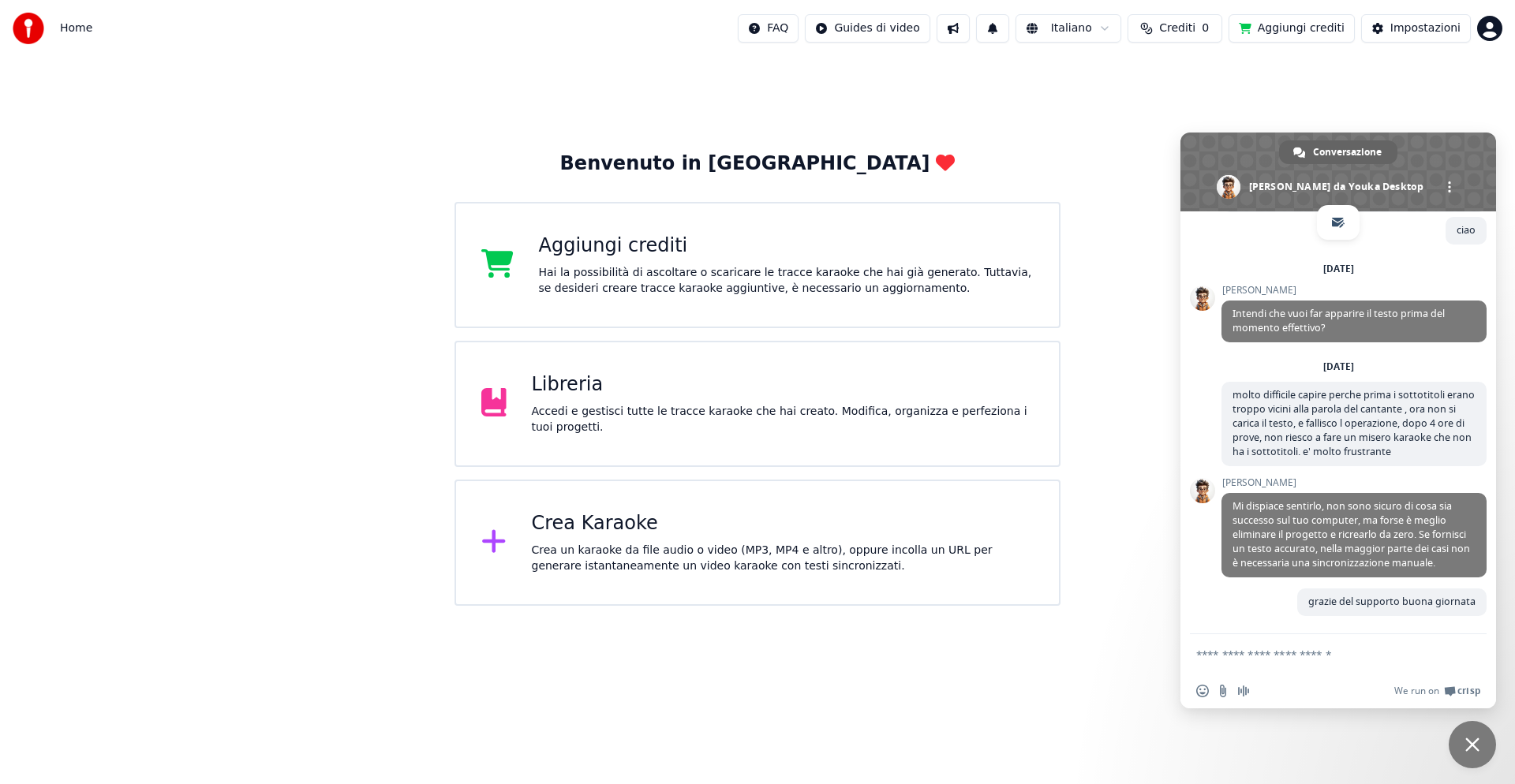
click at [594, 528] on div "Crea Karaoke" at bounding box center [783, 523] width 503 height 25
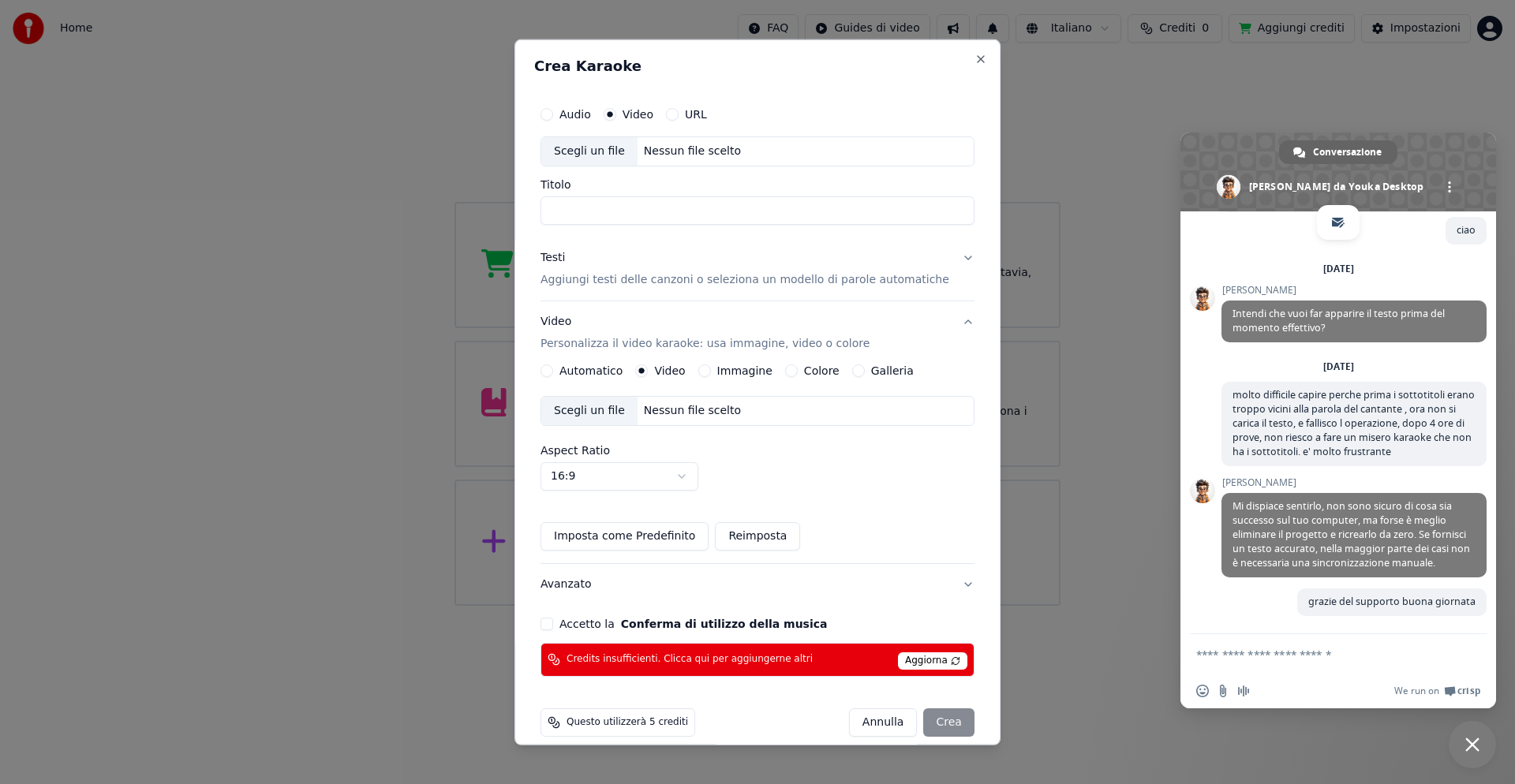
click at [611, 154] on div "Scegli un file" at bounding box center [590, 151] width 96 height 29
